Goal: Communication & Community: Ask a question

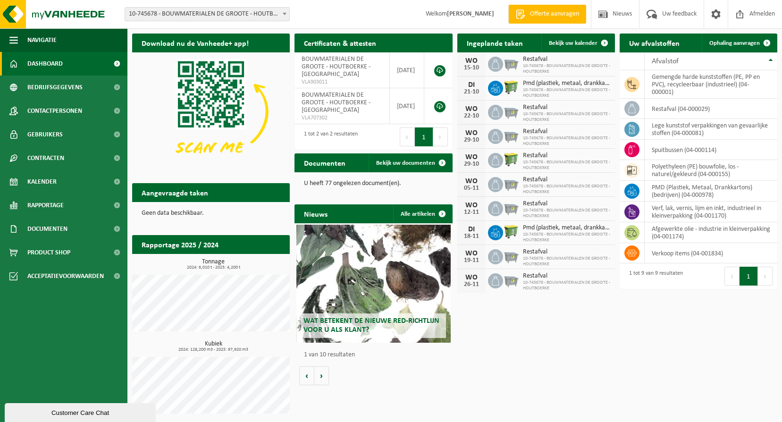
click at [51, 66] on span "Dashboard" at bounding box center [44, 64] width 35 height 24
click at [671, 10] on span "Uw feedback" at bounding box center [679, 14] width 39 height 28
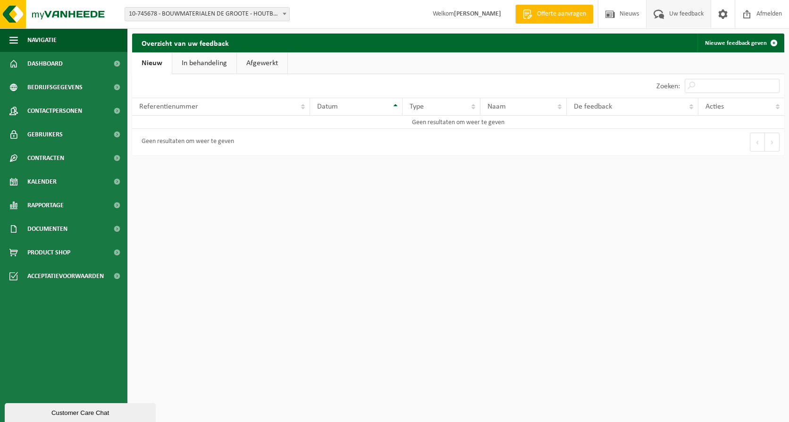
click at [211, 64] on link "In behandeling" at bounding box center [204, 63] width 64 height 22
click at [258, 61] on link "Afgewerkt" at bounding box center [263, 63] width 51 height 22
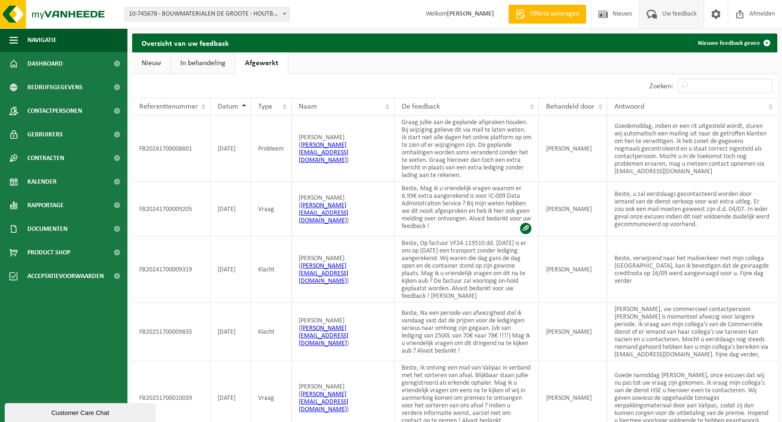
drag, startPoint x: 205, startPoint y: 65, endPoint x: 186, endPoint y: 65, distance: 19.4
click at [206, 65] on link "In behandeling" at bounding box center [203, 63] width 64 height 22
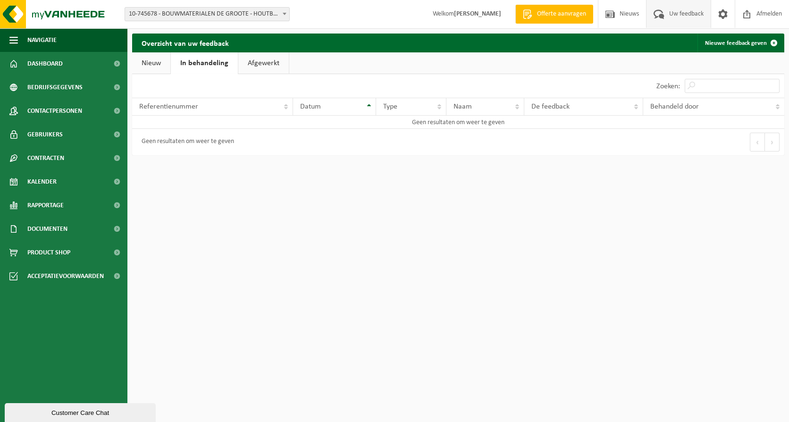
click at [177, 64] on link "In behandeling" at bounding box center [204, 63] width 67 height 22
click at [618, 9] on span "Nieuws" at bounding box center [629, 14] width 24 height 28
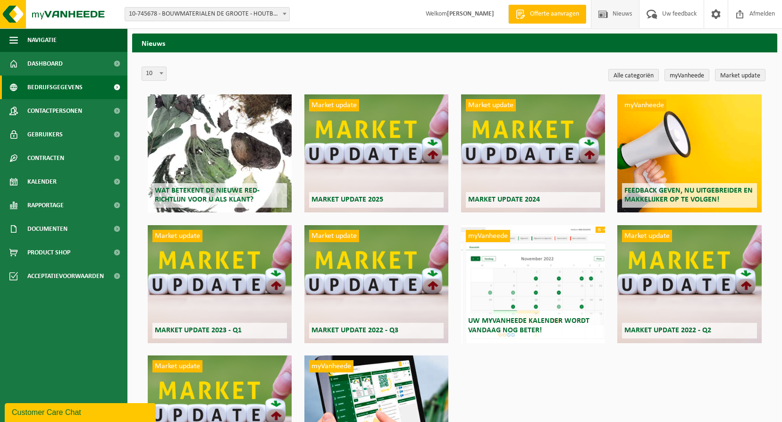
click at [44, 88] on span "Bedrijfsgegevens" at bounding box center [54, 88] width 55 height 24
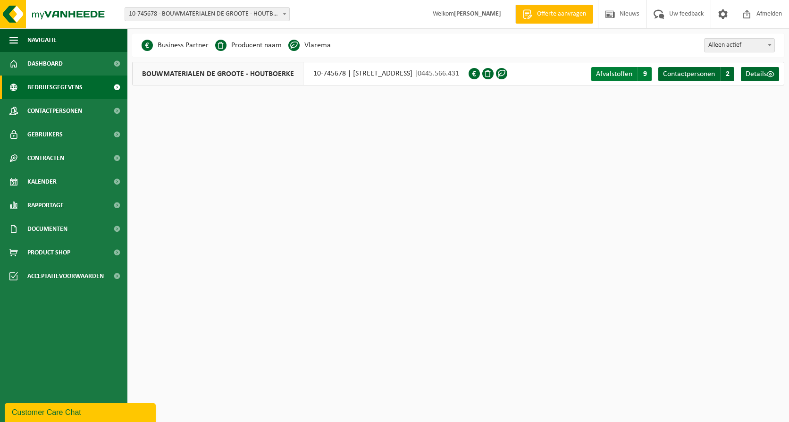
click at [618, 73] on span "Afvalstoffen" at bounding box center [614, 74] width 36 height 8
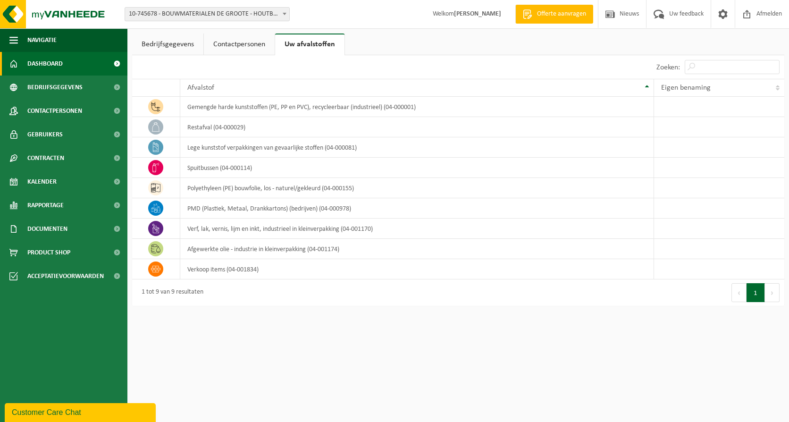
click at [60, 65] on span "Dashboard" at bounding box center [44, 64] width 35 height 24
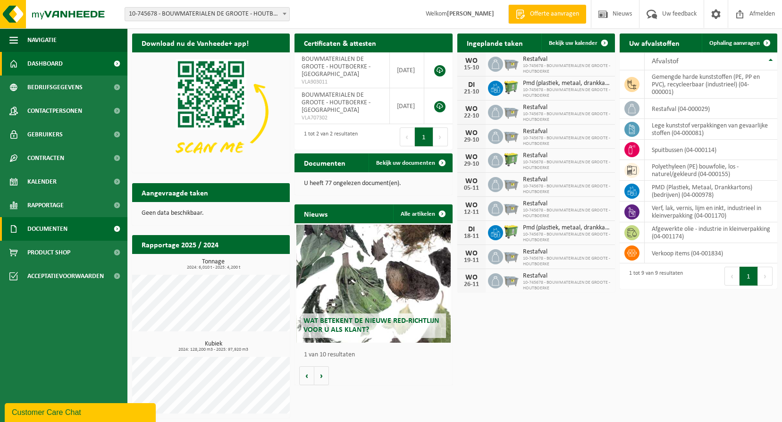
click at [63, 224] on span "Documenten" at bounding box center [47, 229] width 40 height 24
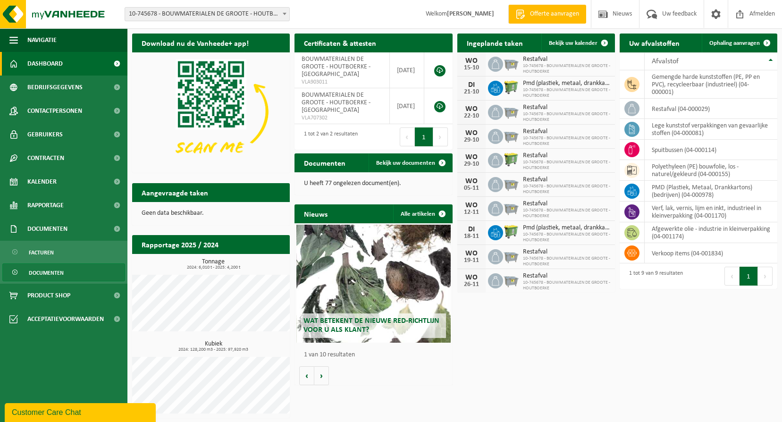
click at [52, 269] on span "Documenten" at bounding box center [46, 273] width 35 height 18
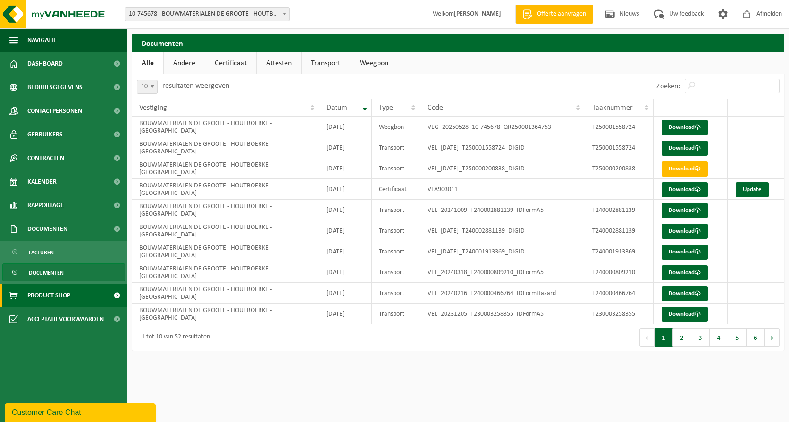
click at [52, 297] on span "Product Shop" at bounding box center [48, 296] width 43 height 24
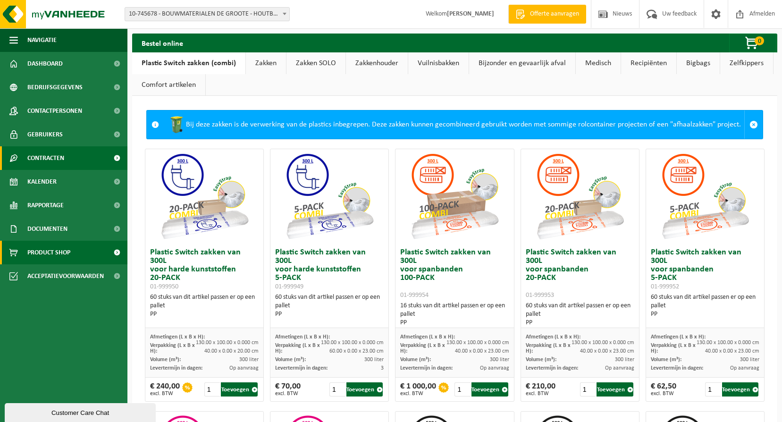
click at [53, 160] on span "Contracten" at bounding box center [45, 158] width 37 height 24
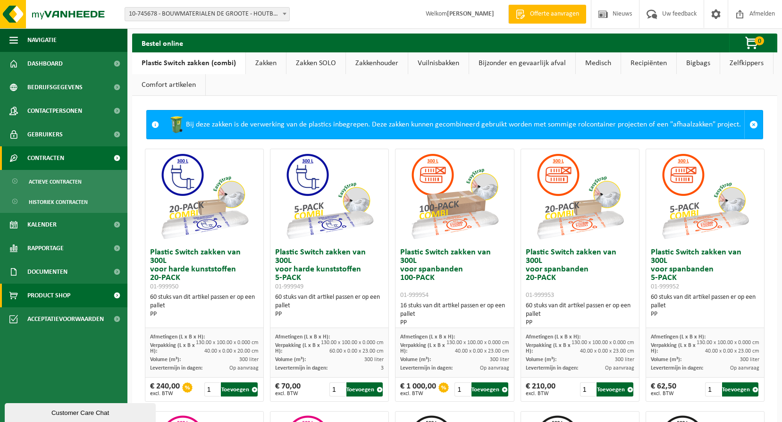
click at [60, 157] on span "Contracten" at bounding box center [45, 158] width 37 height 24
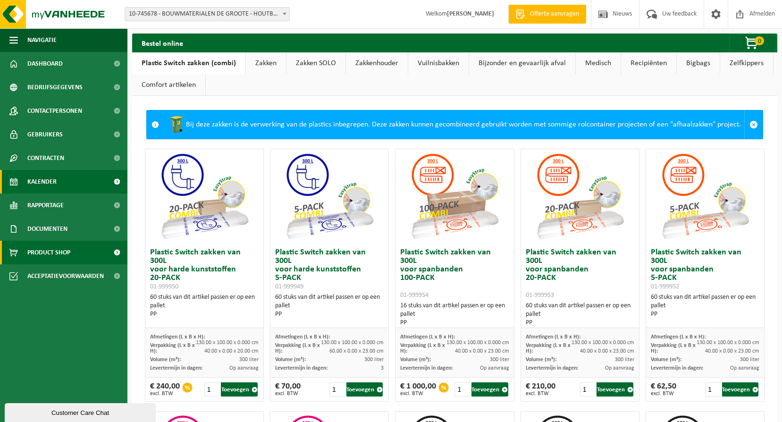
click at [54, 184] on span "Kalender" at bounding box center [41, 182] width 29 height 24
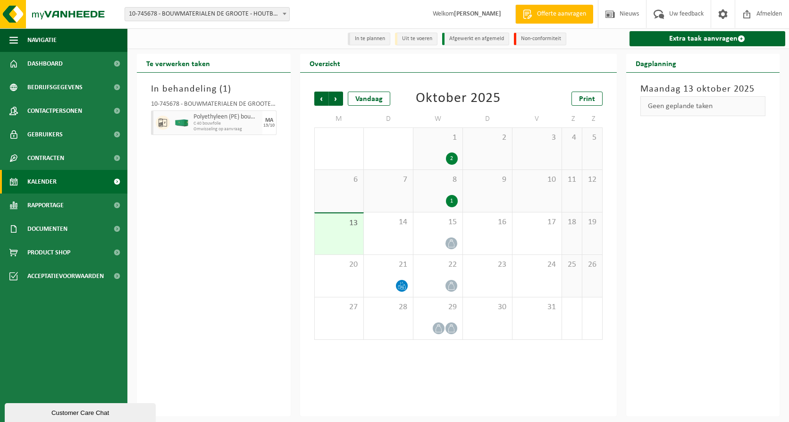
click at [206, 124] on span "C 40 bouwfolie" at bounding box center [227, 124] width 67 height 6
click at [236, 119] on span "Polyethyleen (PE) bouwfolie, los - naturel/gekleurd" at bounding box center [227, 117] width 67 height 8
click at [189, 196] on div "In behandeling ( 1 ) 10-745678 - BOUWMATERIALEN DE GROOTE - HOUTBOERKE - GENT P…" at bounding box center [214, 245] width 154 height 344
click at [63, 106] on span "Contactpersonen" at bounding box center [54, 111] width 55 height 24
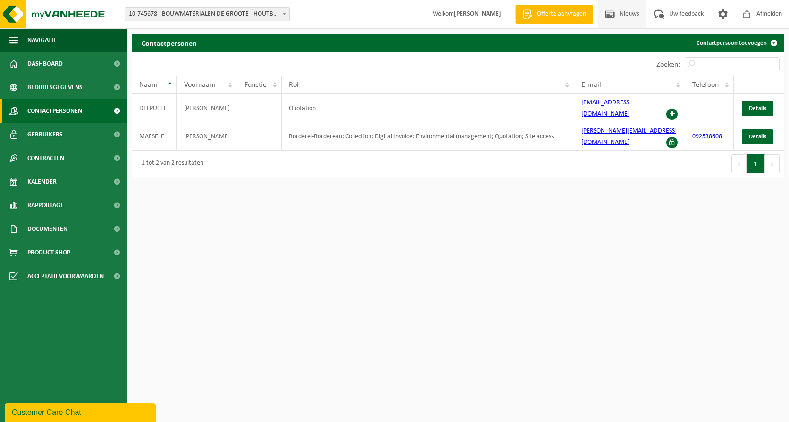
click at [643, 13] on link "Nieuws" at bounding box center [622, 14] width 48 height 28
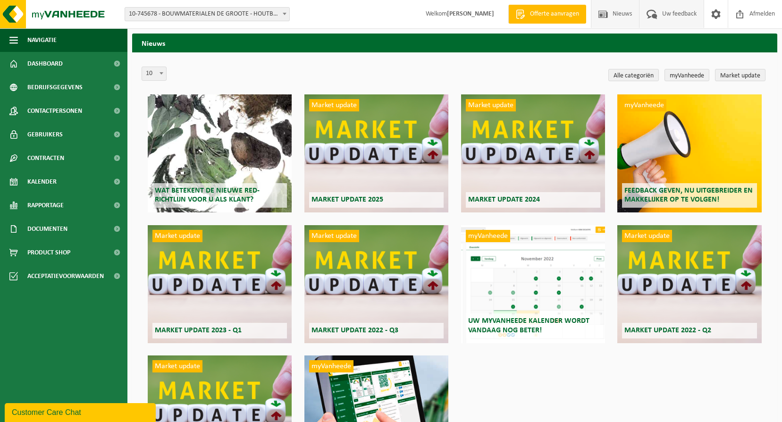
click at [660, 12] on span "Uw feedback" at bounding box center [679, 14] width 39 height 28
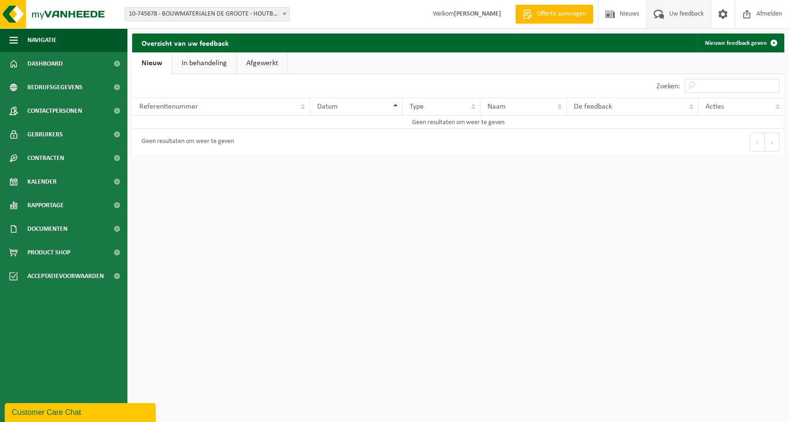
click at [55, 409] on div "Customer Care Chat" at bounding box center [80, 412] width 137 height 11
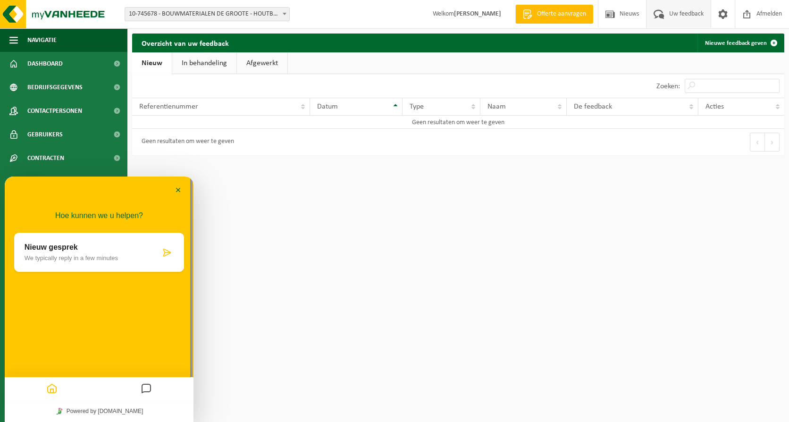
click at [139, 261] on p "We typically reply in a few minutes" at bounding box center [93, 257] width 136 height 7
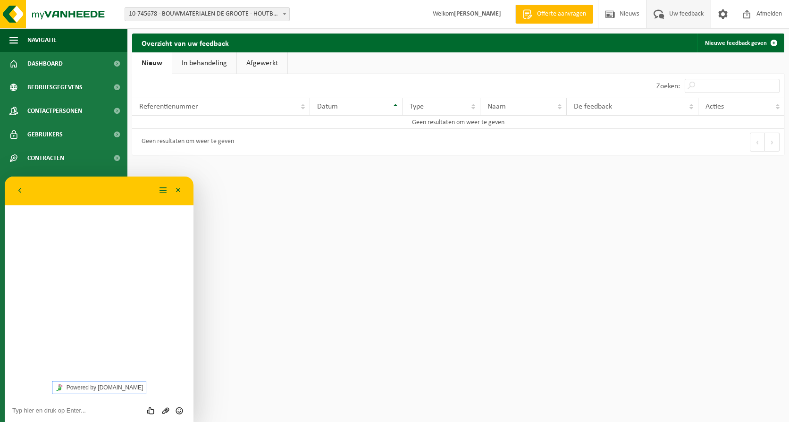
click at [124, 387] on link "Powered by [DOMAIN_NAME]" at bounding box center [99, 387] width 94 height 12
click at [48, 410] on textarea at bounding box center [99, 411] width 174 height 8
type textarea "Hallo, we he"
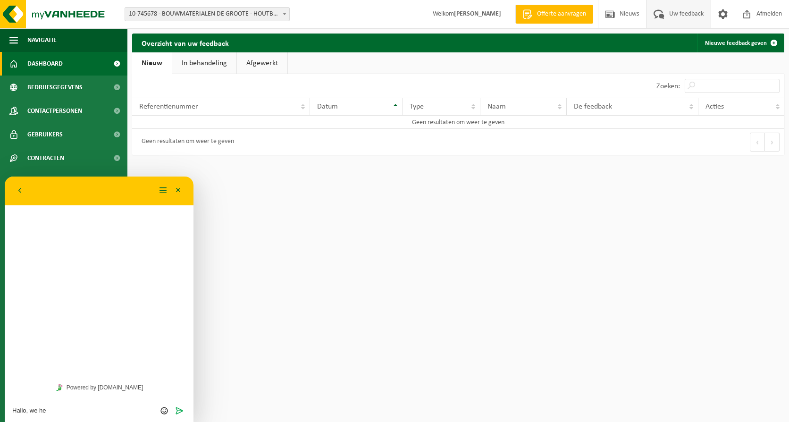
click at [80, 64] on link "Dashboard" at bounding box center [63, 64] width 127 height 24
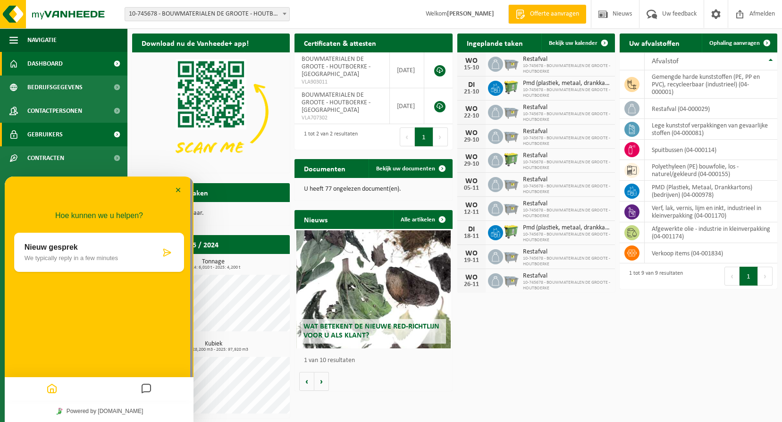
scroll to position [1, 0]
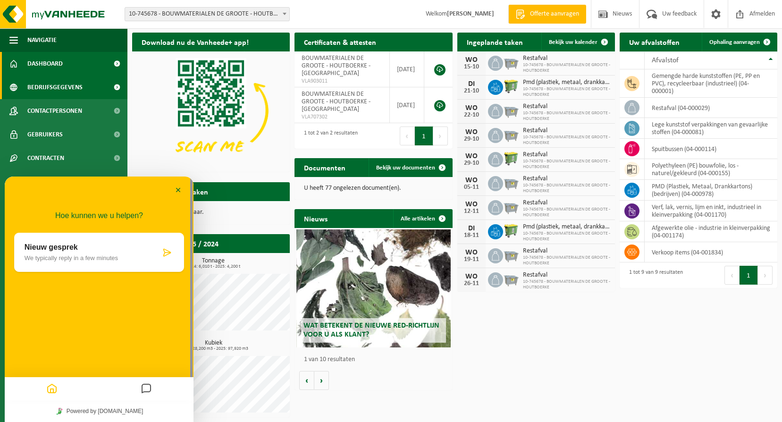
click at [57, 80] on span "Bedrijfsgegevens" at bounding box center [54, 88] width 55 height 24
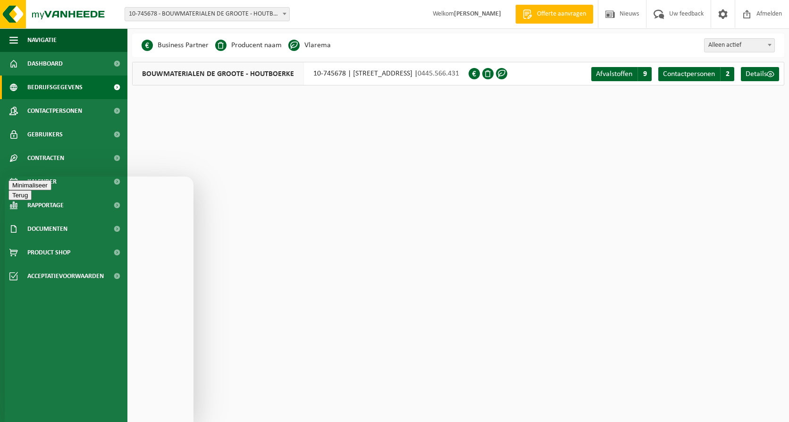
click at [284, 191] on html "Vestiging: 10-745678 - BOUWMATERIALEN DE GROOTE - HOUTBOERKE - GENT 10-745678 -…" at bounding box center [394, 211] width 789 height 422
click at [51, 188] on button "Minimaliseer" at bounding box center [29, 185] width 43 height 10
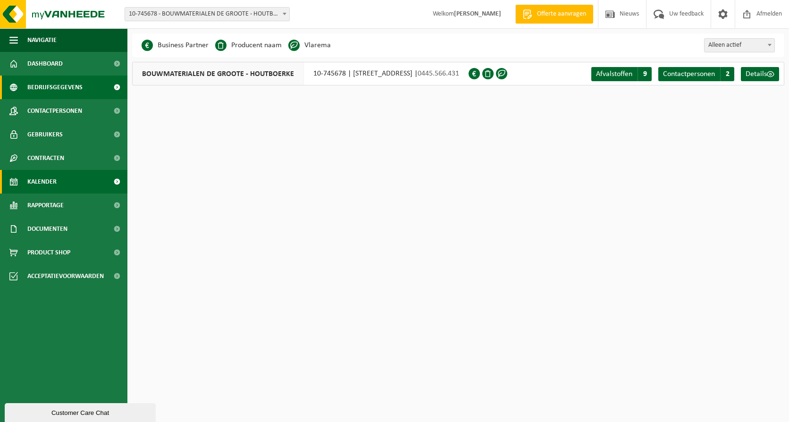
click at [42, 185] on span "Kalender" at bounding box center [41, 182] width 29 height 24
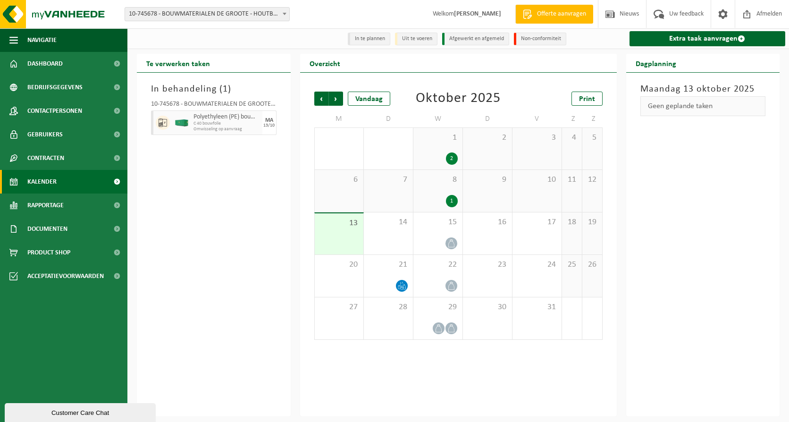
click at [194, 117] on span "Polyethyleen (PE) bouwfolie, los - naturel/gekleurd" at bounding box center [227, 117] width 67 height 8
click at [149, 103] on div "10-745678 - BOUWMATERIALEN DE GROOTE - HOUTBOERKE - GENT Polyethyleen (PE) bouw…" at bounding box center [213, 116] width 135 height 40
drag, startPoint x: 154, startPoint y: 104, endPoint x: 168, endPoint y: 103, distance: 13.7
click at [168, 103] on div "10-745678 - BOUWMATERIALEN DE GROOTE - HOUTBOERKE - [GEOGRAPHIC_DATA]" at bounding box center [214, 105] width 126 height 9
drag, startPoint x: 168, startPoint y: 103, endPoint x: 181, endPoint y: 103, distance: 13.7
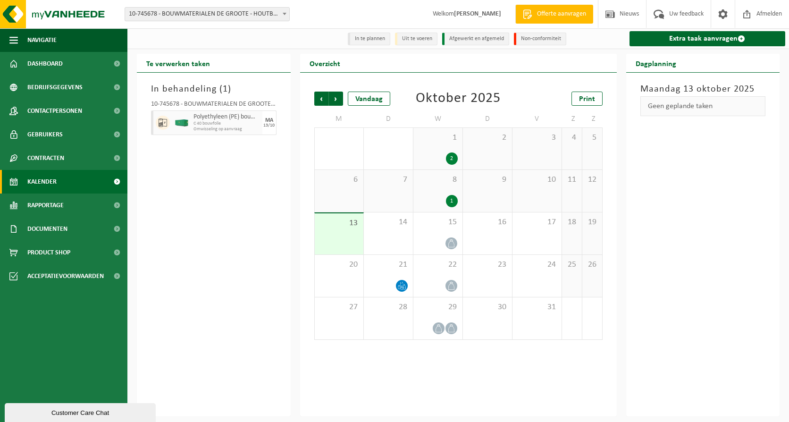
click at [181, 103] on div "10-745678 - BOUWMATERIALEN DE GROOTE - HOUTBOERKE - [GEOGRAPHIC_DATA]" at bounding box center [214, 105] width 126 height 9
drag, startPoint x: 181, startPoint y: 103, endPoint x: 150, endPoint y: 105, distance: 31.2
click at [150, 105] on div "10-745678 - BOUWMATERIALEN DE GROOTE - HOUTBOERKE - GENT Polyethyleen (PE) bouw…" at bounding box center [213, 116] width 135 height 40
copy div "10-745678 -"
click at [126, 419] on button "Customer Care Chat" at bounding box center [80, 412] width 151 height 19
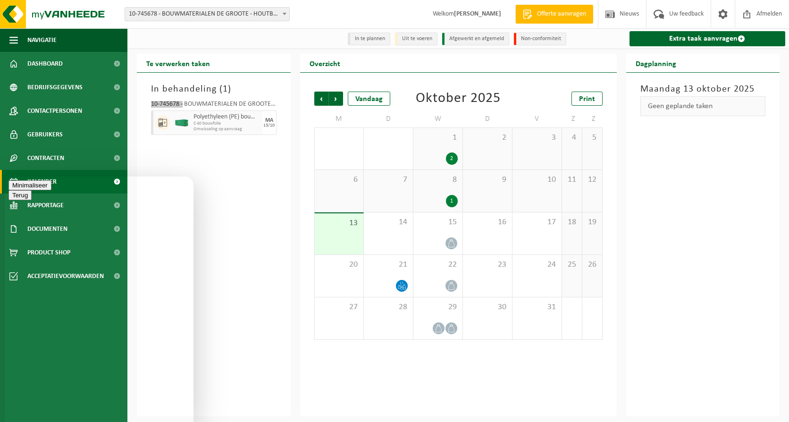
paste textarea "10-745678 -"
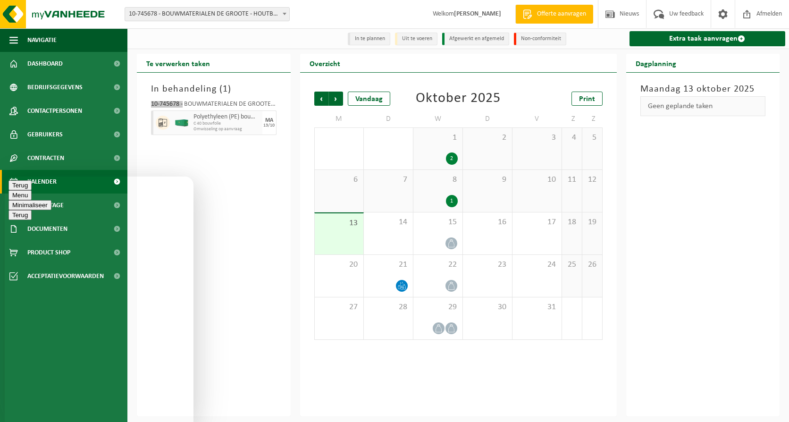
type textarea "Hallo, ik had een ophaling aangevraagd voor vandaag maar hebben nog niemand gez…"
type textarea "Container Bouwfolie C40"
click at [271, 125] on div "13/10" at bounding box center [268, 125] width 11 height 5
click at [223, 123] on span "C 40 bouwfolie" at bounding box center [227, 124] width 67 height 6
click at [195, 92] on h3 "In behandeling ( 1 )" at bounding box center [214, 89] width 126 height 14
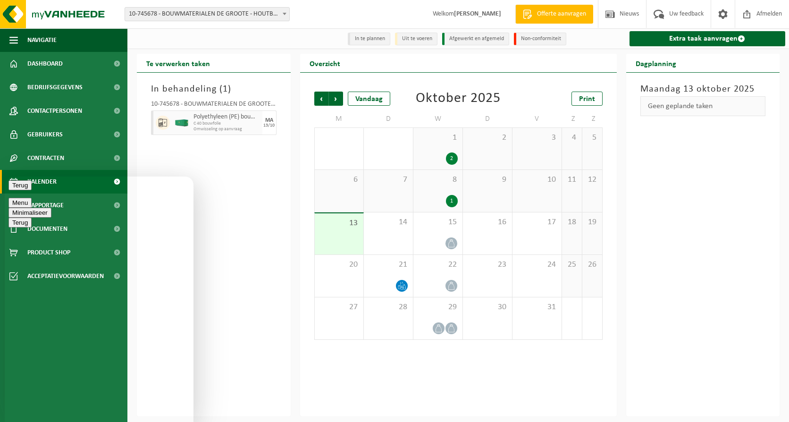
click at [196, 93] on h3 "In behandeling ( 1 )" at bounding box center [214, 89] width 126 height 14
click at [255, 224] on div "In behandeling ( 1 ) 10-745678 - BOUWMATERIALEN DE GROOTE - HOUTBOERKE - GENT P…" at bounding box center [214, 245] width 154 height 344
click at [23, 190] on button "Terug" at bounding box center [19, 185] width 23 height 10
click at [224, 102] on div "10-745678 - BOUWMATERIALEN DE GROOTE - HOUTBOERKE - [GEOGRAPHIC_DATA]" at bounding box center [214, 105] width 126 height 9
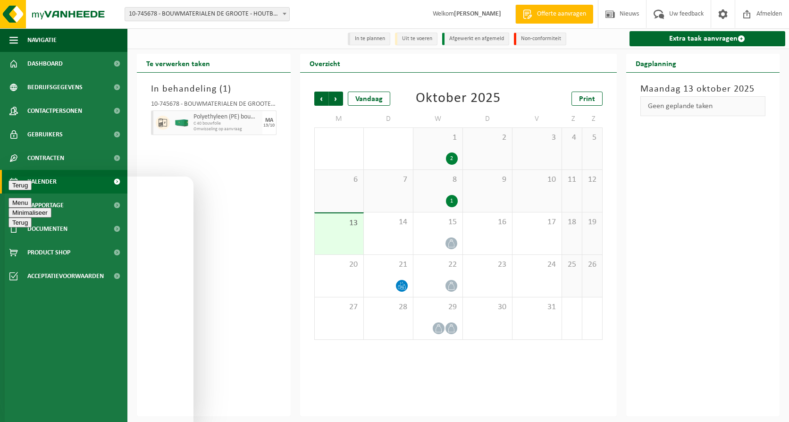
click at [237, 134] on div "Polyethyleen (PE) bouwfolie, los - naturel/gekleurd C 40 bouwfolie Omwisseling …" at bounding box center [226, 122] width 71 height 25
click at [255, 123] on span "C 40 bouwfolie" at bounding box center [227, 124] width 67 height 6
click at [262, 121] on div "MA 13/10" at bounding box center [269, 122] width 14 height 25
drag, startPoint x: 262, startPoint y: 121, endPoint x: 238, endPoint y: 122, distance: 24.5
click at [238, 122] on span "C 40 bouwfolie" at bounding box center [227, 124] width 67 height 6
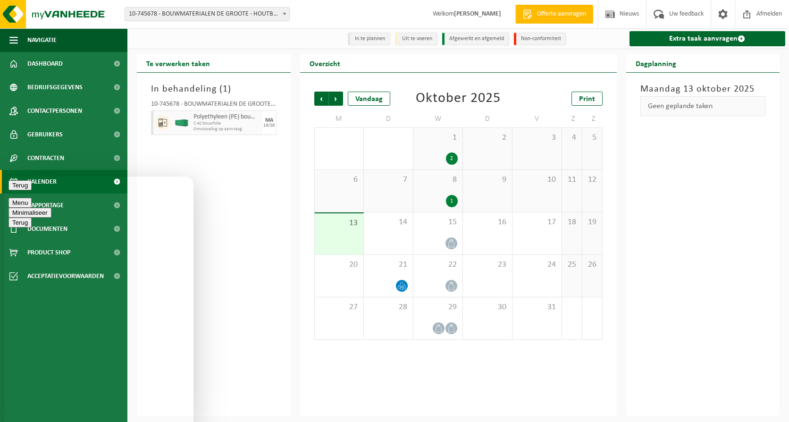
click at [155, 123] on div at bounding box center [161, 122] width 21 height 25
click at [38, 104] on span "Contactpersonen" at bounding box center [54, 111] width 55 height 24
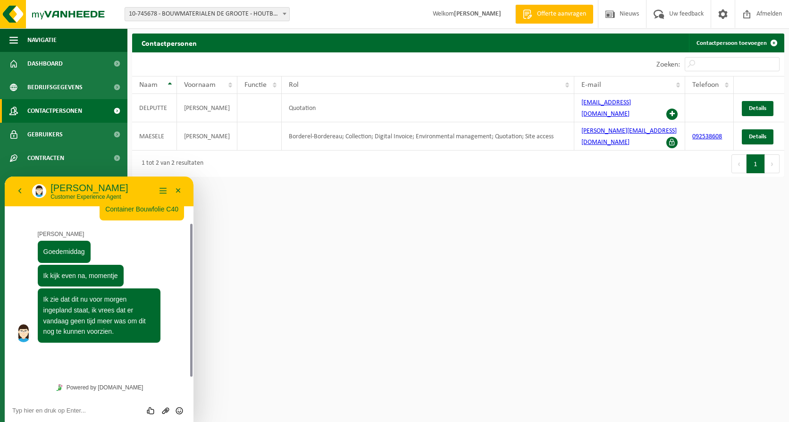
scroll to position [35, 0]
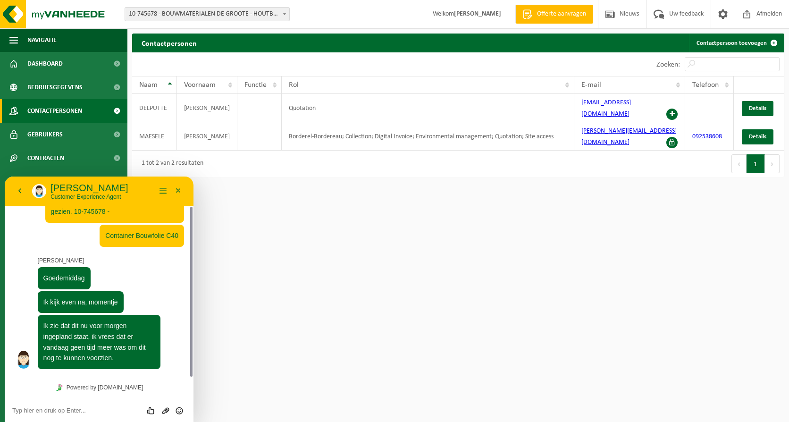
click at [93, 407] on textarea at bounding box center [99, 411] width 174 height 8
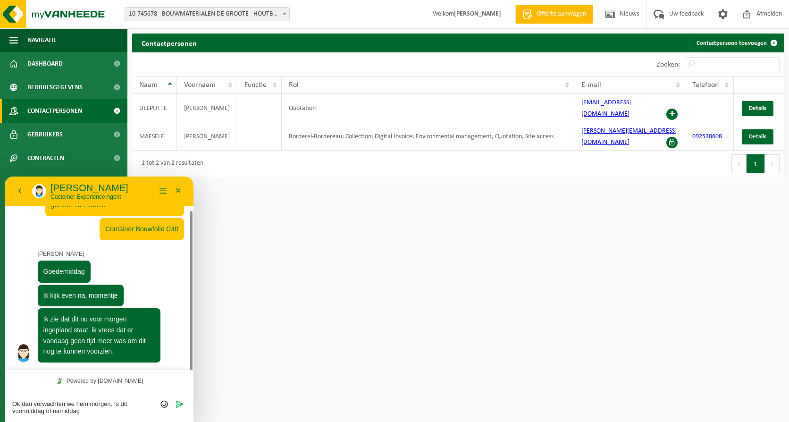
type textarea "Ok dan verwachten we hem morgen. Is dit voormiddag of namiddag?"
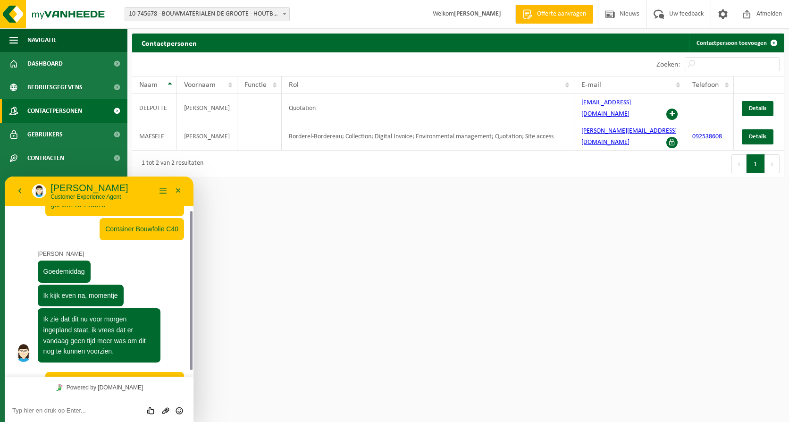
scroll to position [77, 0]
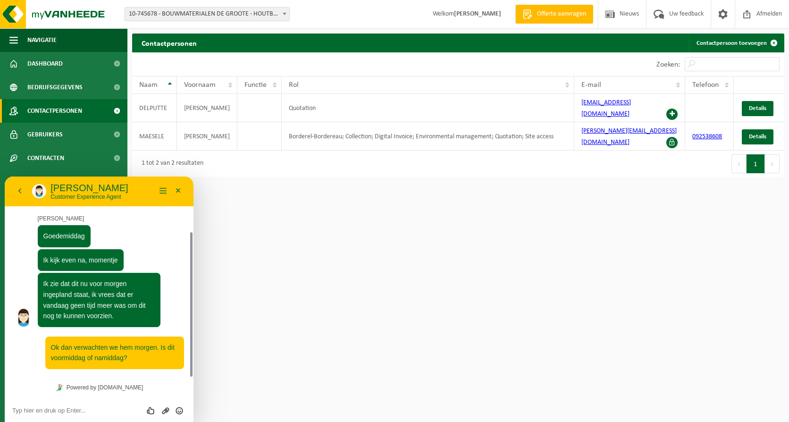
click at [317, 339] on html "Vestiging: 10-745678 - BOUWMATERIALEN DE GROOTE - HOUTBOERKE - [GEOGRAPHIC_DATA…" at bounding box center [394, 211] width 789 height 422
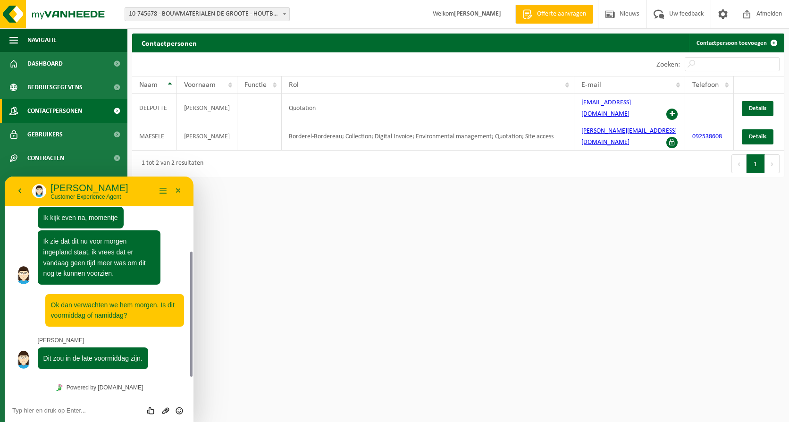
scroll to position [119, 0]
